Goal: Communication & Community: Answer question/provide support

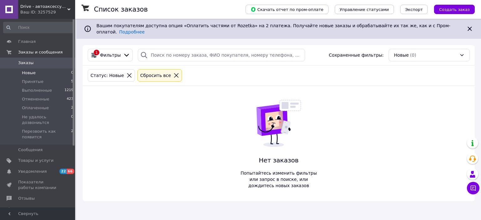
click at [174, 73] on icon at bounding box center [177, 76] width 6 height 6
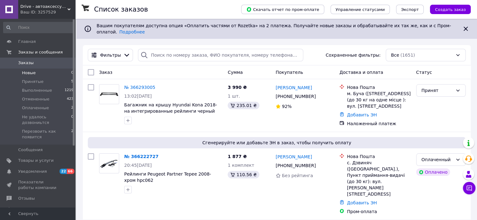
click at [63, 12] on div "Ваш ID: 3257529" at bounding box center [47, 12] width 55 height 6
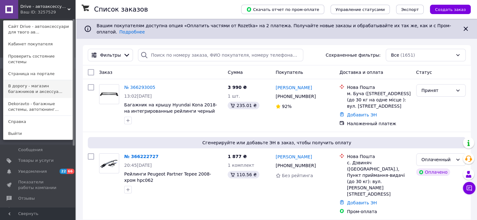
click at [50, 80] on link "В дорогу - магазин багажников и аксессуа..." at bounding box center [37, 89] width 69 height 18
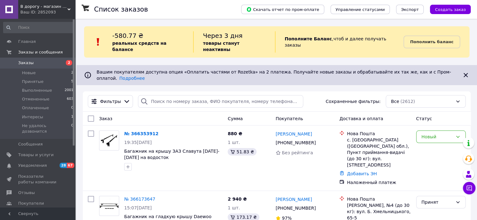
click at [46, 11] on div "Ваш ID: 2852093" at bounding box center [47, 12] width 55 height 6
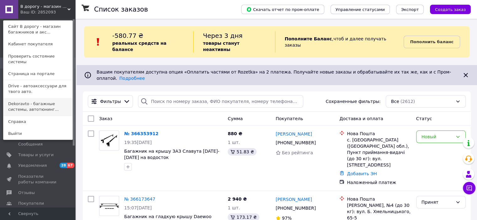
click at [39, 102] on link "Dekoravto - багажные системы, автотюнинг..." at bounding box center [37, 107] width 69 height 18
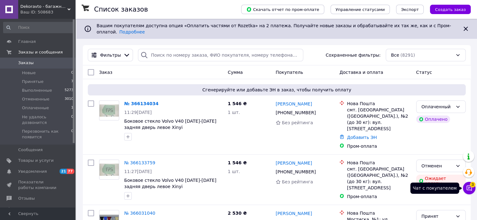
click at [469, 189] on icon at bounding box center [469, 188] width 6 height 6
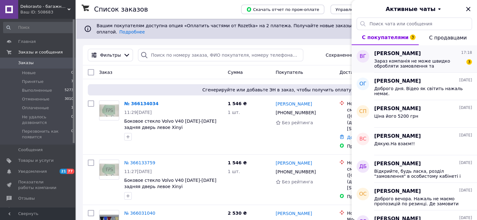
click at [402, 55] on span "Віктор Гуменюк" at bounding box center [397, 53] width 47 height 7
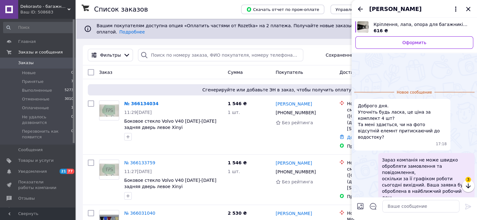
scroll to position [20, 0]
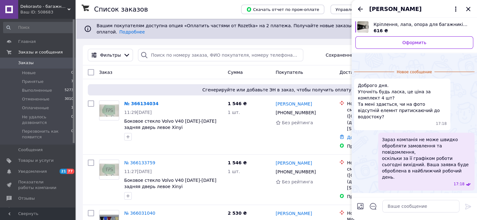
click at [360, 25] on img "Посмотреть товар" at bounding box center [362, 26] width 11 height 11
drag, startPoint x: 410, startPoint y: 205, endPoint x: 403, endPoint y: 207, distance: 7.5
click at [411, 205] on textarea at bounding box center [420, 206] width 77 height 13
type textarea "Доброго дня. Ціна за компект 4 шт."
click at [459, 204] on div "Доброго дня. Ціна за компект 4 шт. Доброго дня. Ціна за компект 4 шт." at bounding box center [414, 207] width 95 height 18
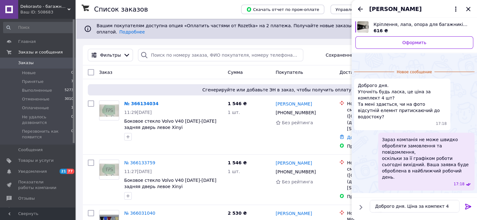
click at [464, 205] on icon at bounding box center [468, 207] width 8 height 8
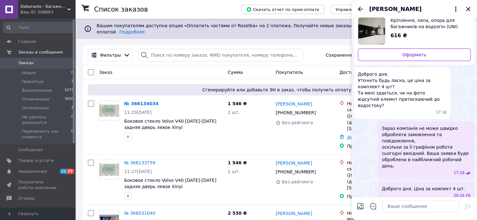
scroll to position [9, 0]
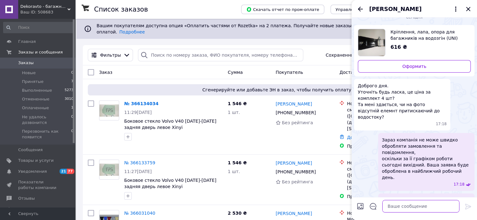
click at [430, 206] on textarea at bounding box center [420, 206] width 77 height 13
type textarea "П"
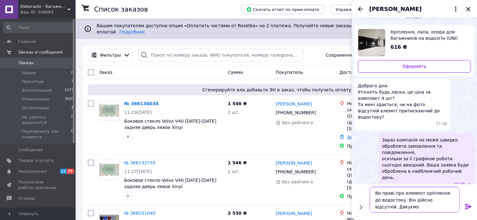
scroll to position [0, 0]
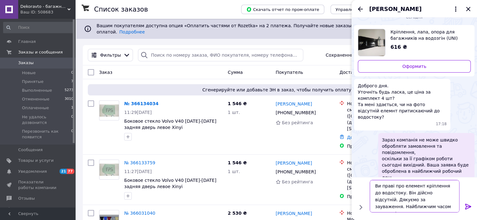
type textarea "Ви праві про елемент кріплення до водостоку. Він дійсно відсутній. Дякуємо за з…"
click at [465, 207] on icon at bounding box center [468, 207] width 8 height 8
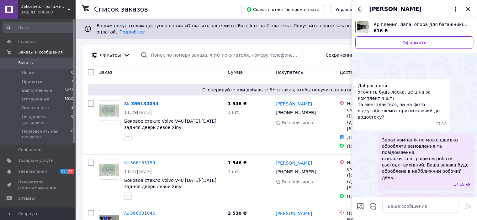
scroll to position [51, 0]
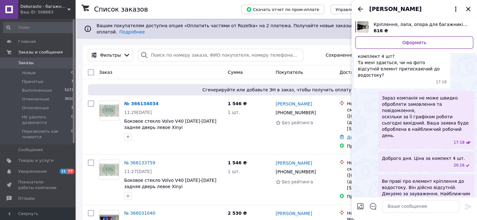
click at [468, 10] on icon "Закрыть" at bounding box center [468, 9] width 8 height 8
